Goal: Navigation & Orientation: Find specific page/section

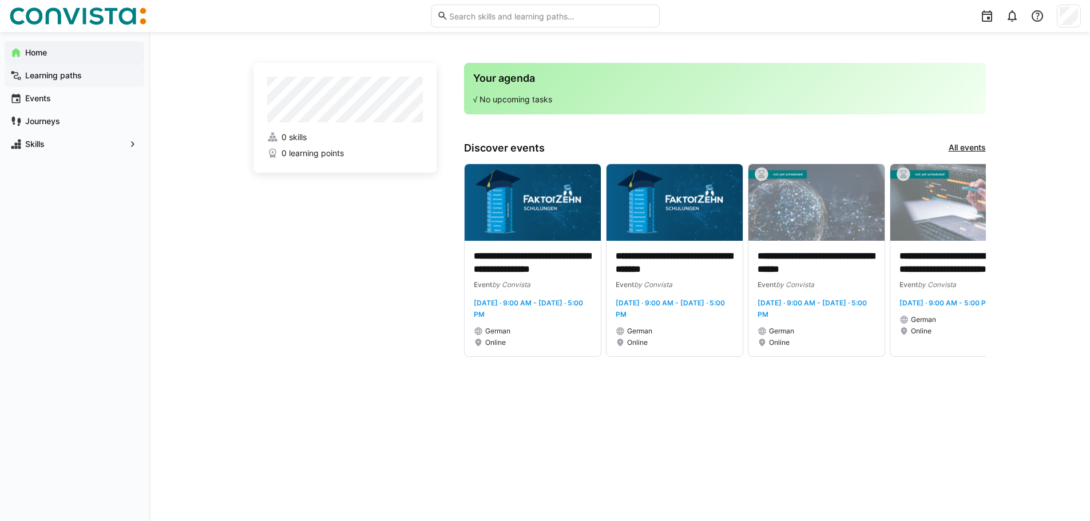
click at [0, 0] on app-navigation-label "Learning paths" at bounding box center [0, 0] width 0 height 0
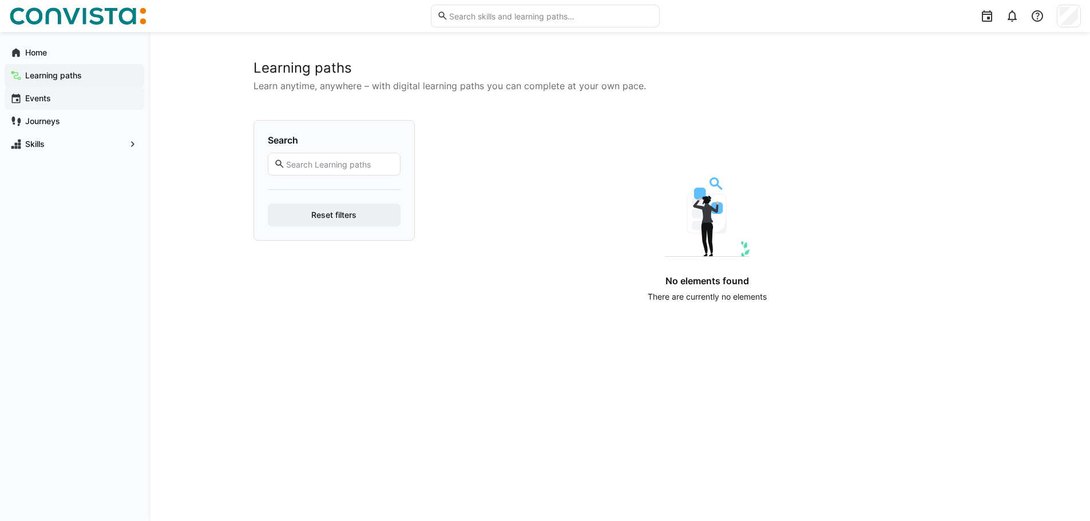
click at [0, 0] on app-navigation-label "Events" at bounding box center [0, 0] width 0 height 0
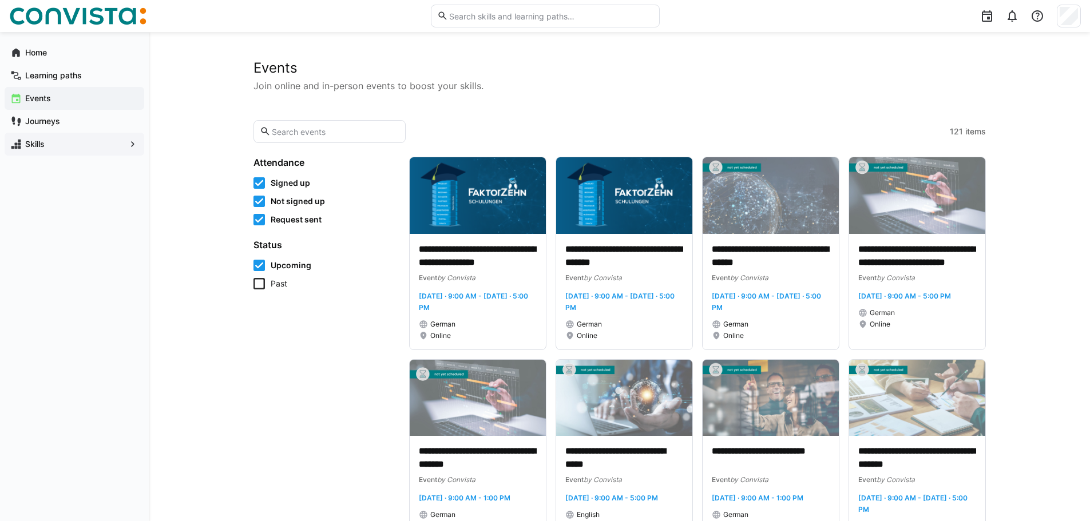
click at [51, 147] on span "Skills" at bounding box center [74, 143] width 102 height 11
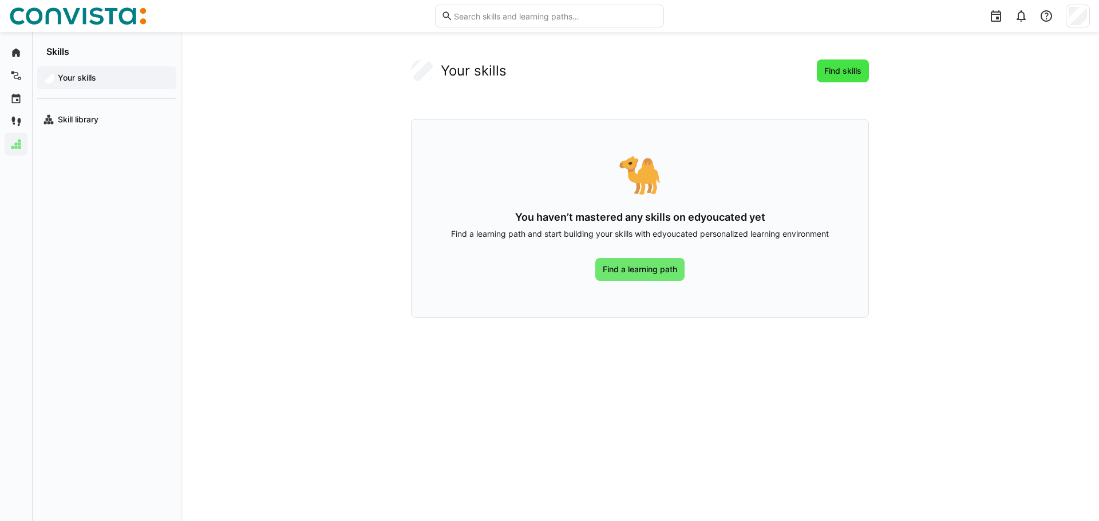
click at [842, 70] on span "Find skills" at bounding box center [842, 70] width 41 height 11
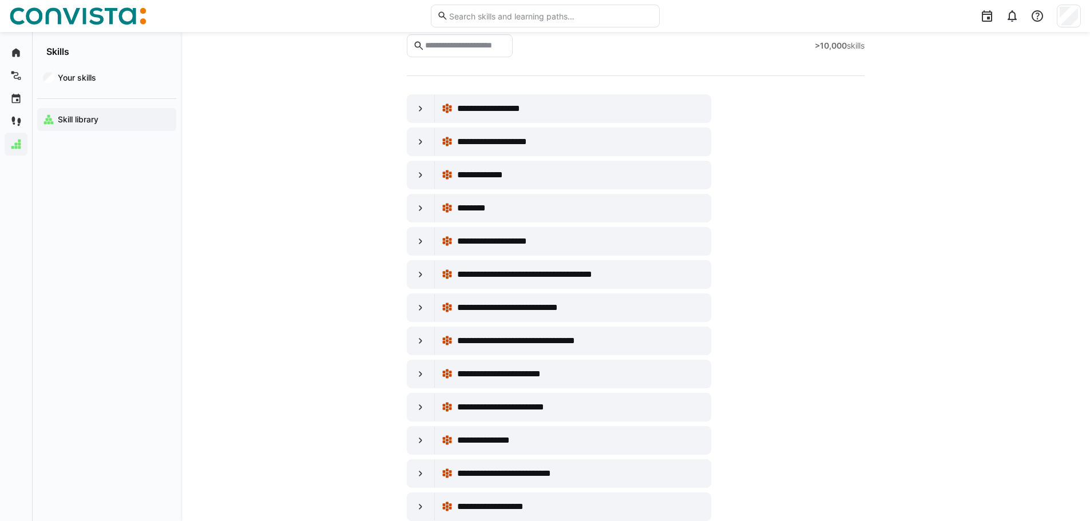
scroll to position [114, 0]
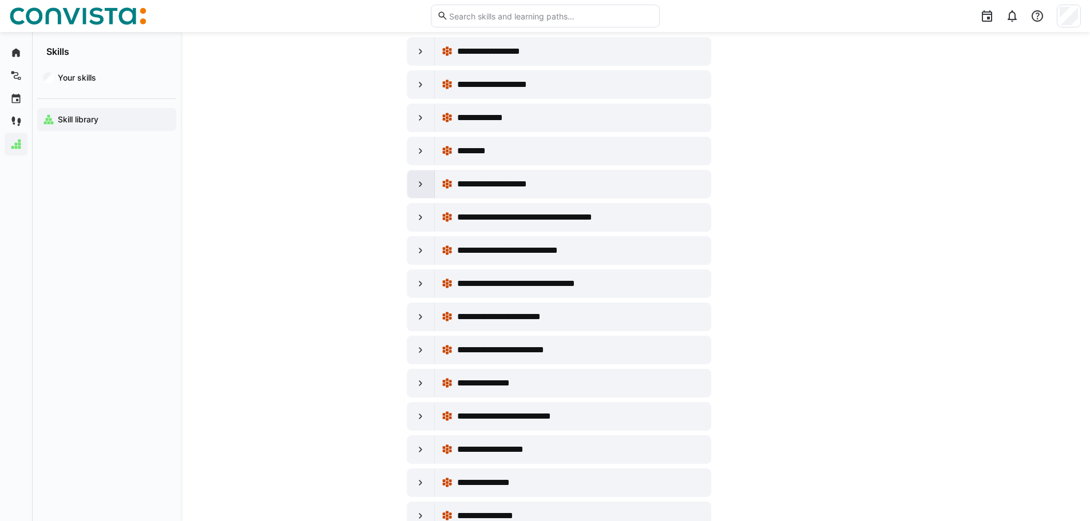
click at [422, 184] on eds-icon at bounding box center [420, 184] width 11 height 11
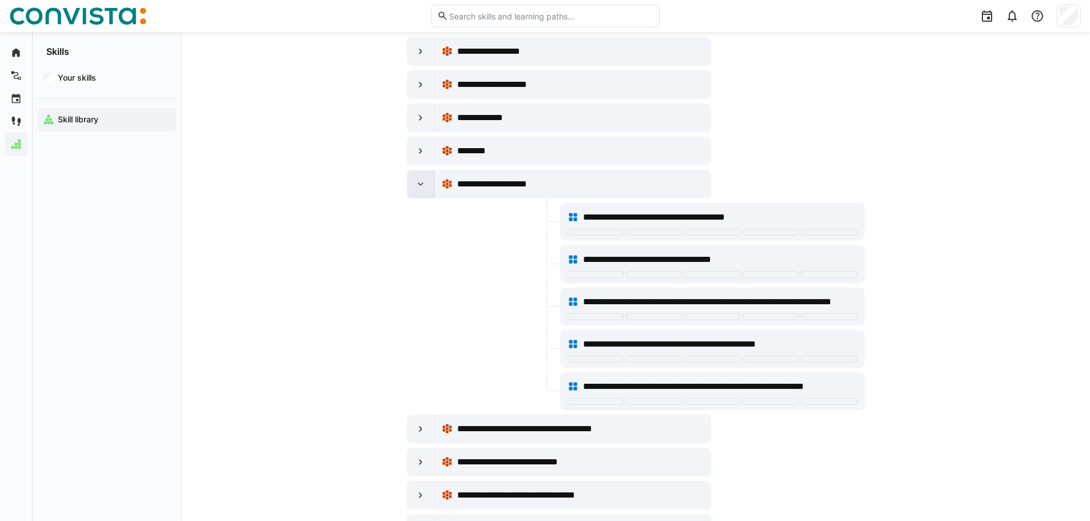
click at [421, 191] on div at bounding box center [420, 184] width 27 height 27
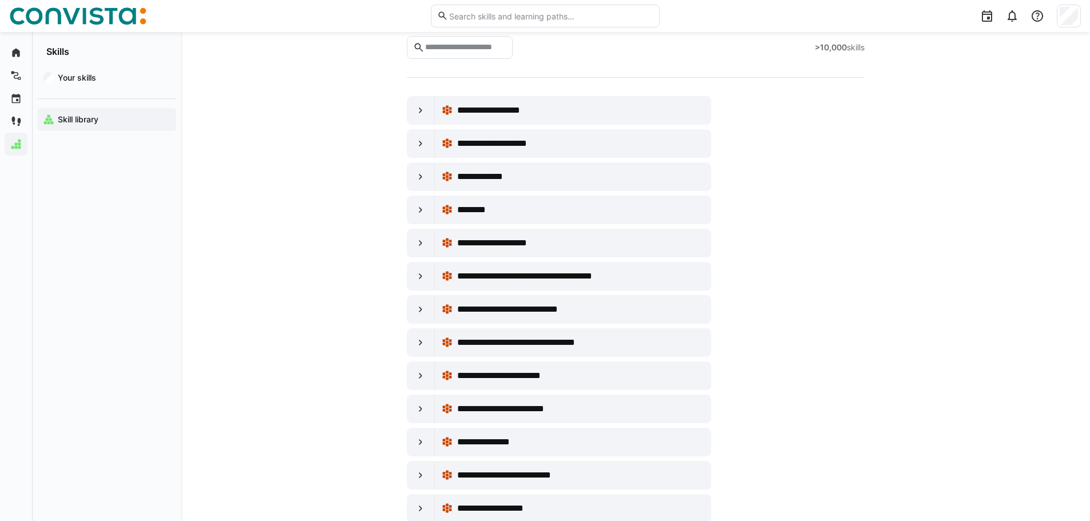
scroll to position [0, 0]
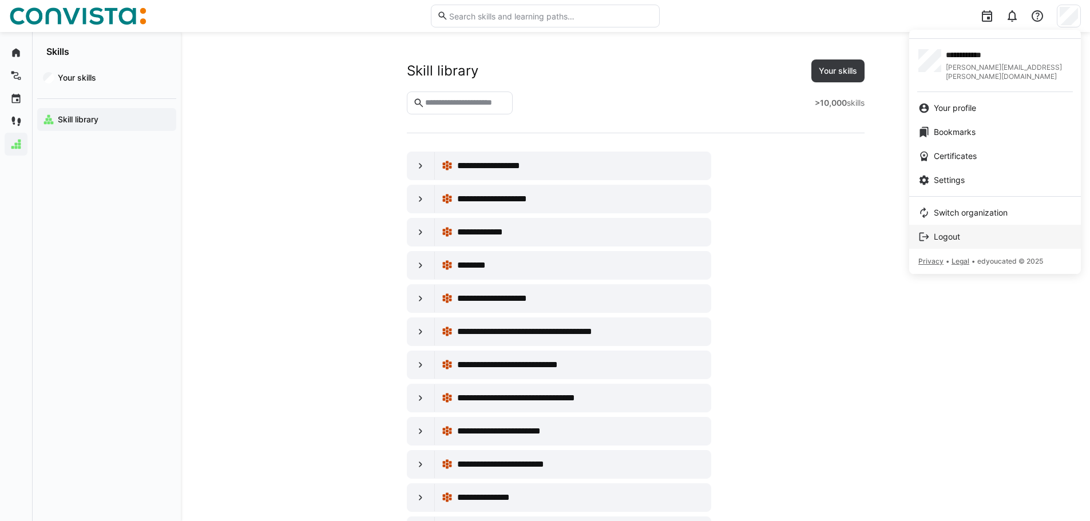
click at [946, 225] on link "Logout" at bounding box center [995, 237] width 172 height 24
